Goal: Book appointment/travel/reservation

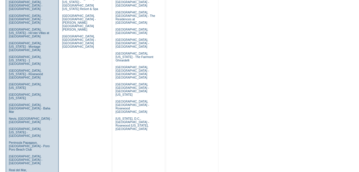
scroll to position [314, 0]
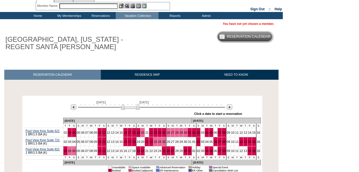
scroll to position [29, 0]
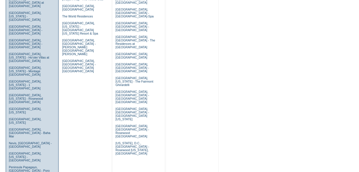
scroll to position [286, 0]
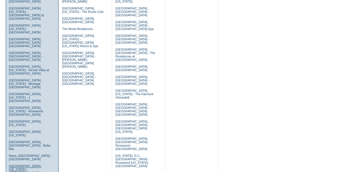
click at [27, 164] on link "Newport Beach, California - Pelican Hill Villas" at bounding box center [25, 169] width 33 height 10
